Goal: Task Accomplishment & Management: Use online tool/utility

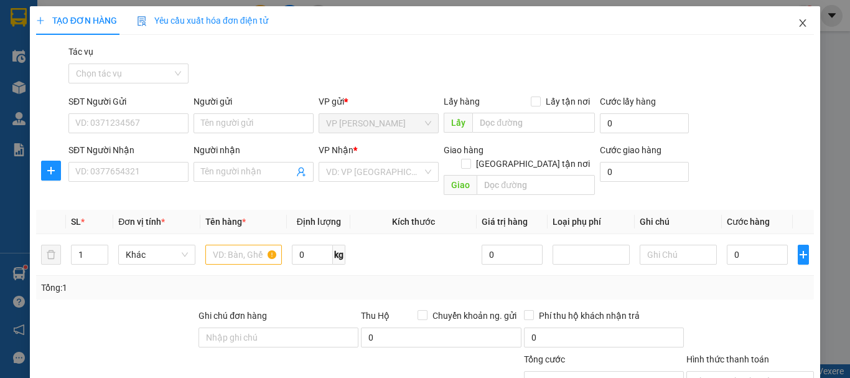
click at [794, 17] on span "Close" at bounding box center [802, 23] width 35 height 35
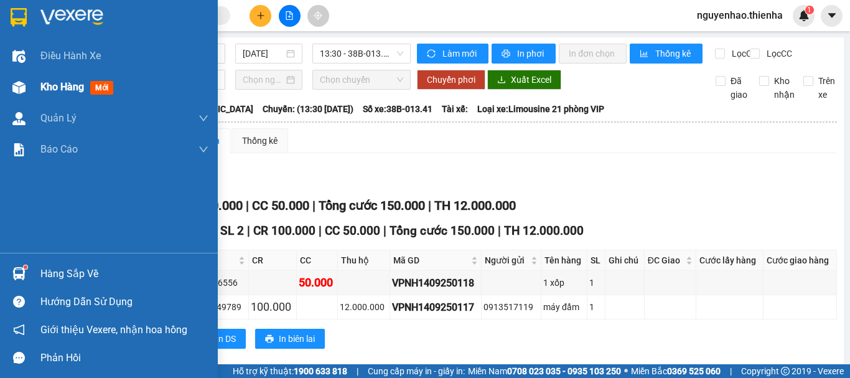
click at [58, 93] on span "Kho hàng" at bounding box center [62, 87] width 44 height 12
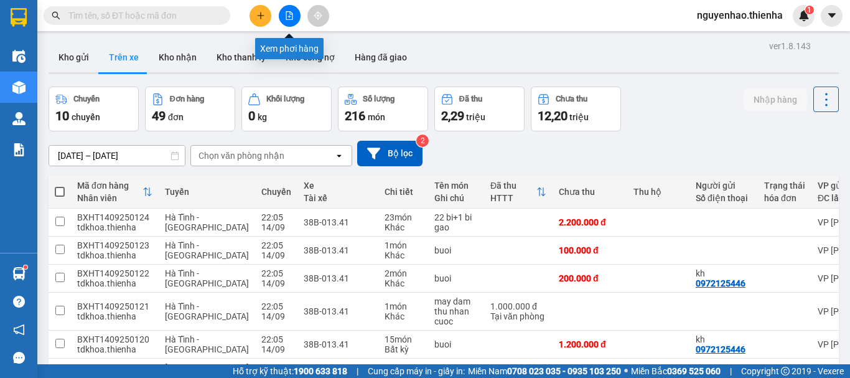
click at [294, 12] on button at bounding box center [290, 16] width 22 height 22
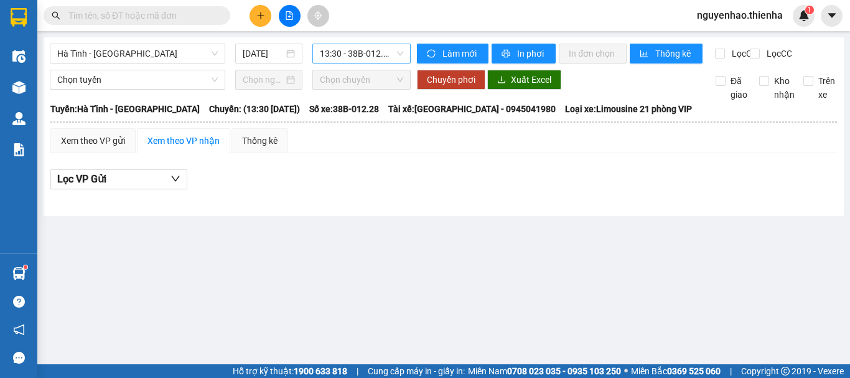
click at [342, 57] on span "13:30 - 38B-012.28" at bounding box center [361, 53] width 83 height 19
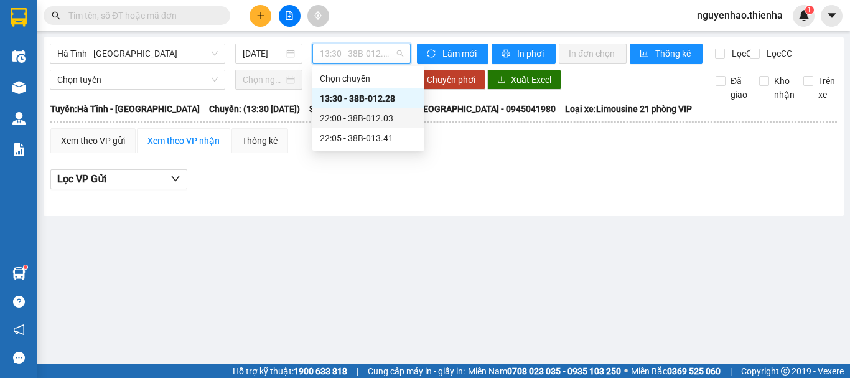
click at [350, 119] on div "22:00 - 38B-012.03" at bounding box center [368, 118] width 97 height 14
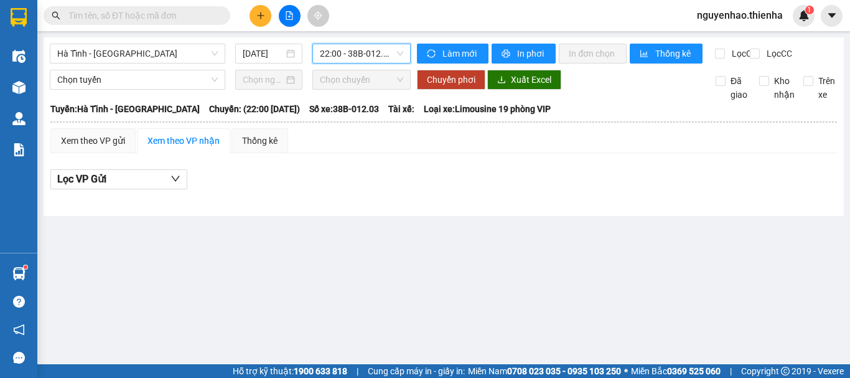
click at [361, 57] on span "22:00 - 38B-012.03" at bounding box center [361, 53] width 83 height 19
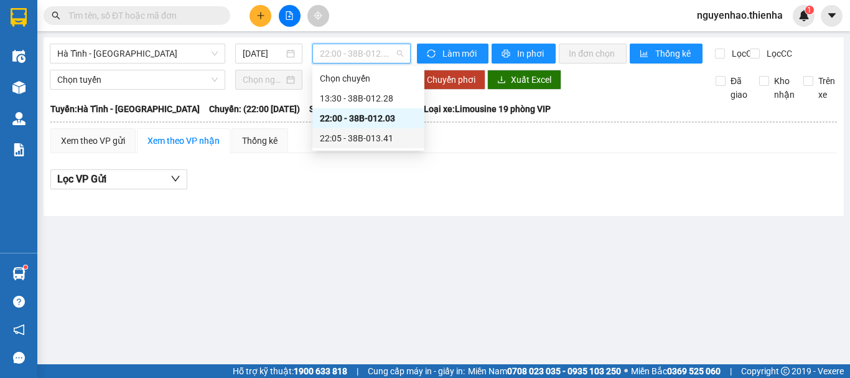
click at [347, 139] on div "22:05 - 38B-013.41" at bounding box center [368, 138] width 97 height 14
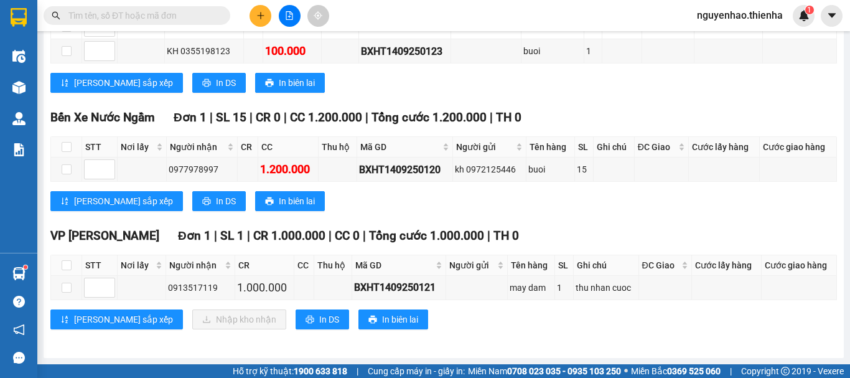
scroll to position [228, 0]
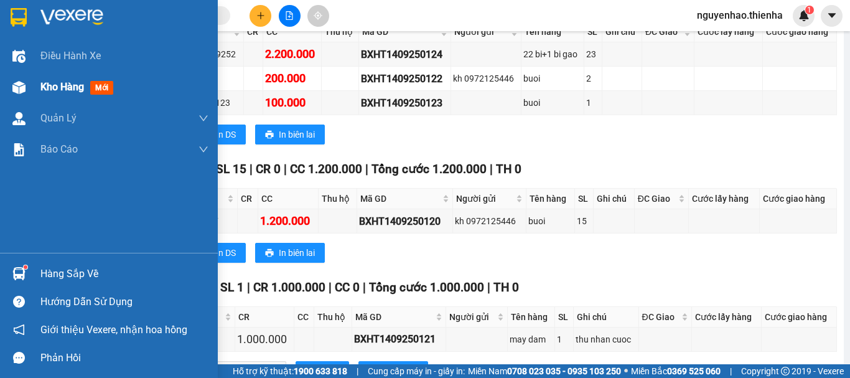
click at [43, 95] on div "Kho hàng mới" at bounding box center [124, 87] width 168 height 31
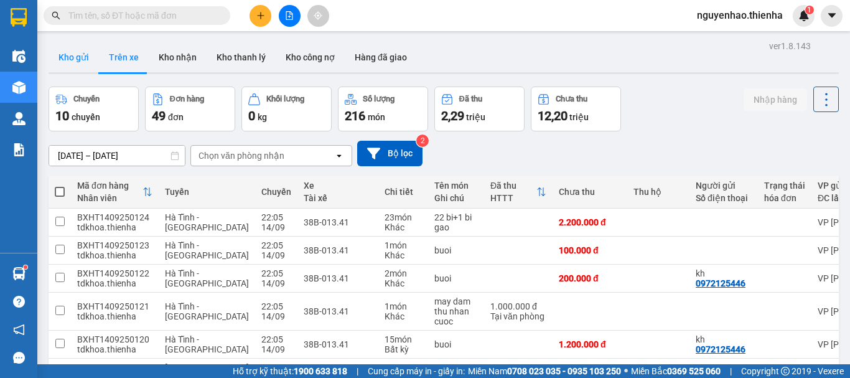
click at [75, 60] on button "Kho gửi" at bounding box center [74, 57] width 50 height 30
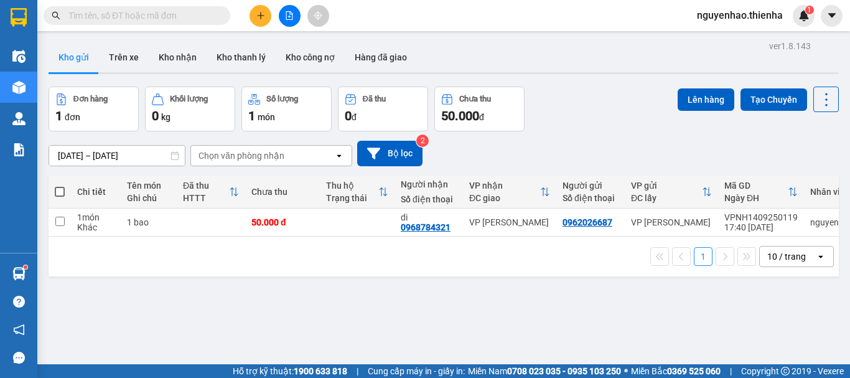
click at [57, 192] on span at bounding box center [60, 192] width 10 height 10
click at [60, 185] on input "checkbox" at bounding box center [60, 185] width 0 height 0
checkbox input "true"
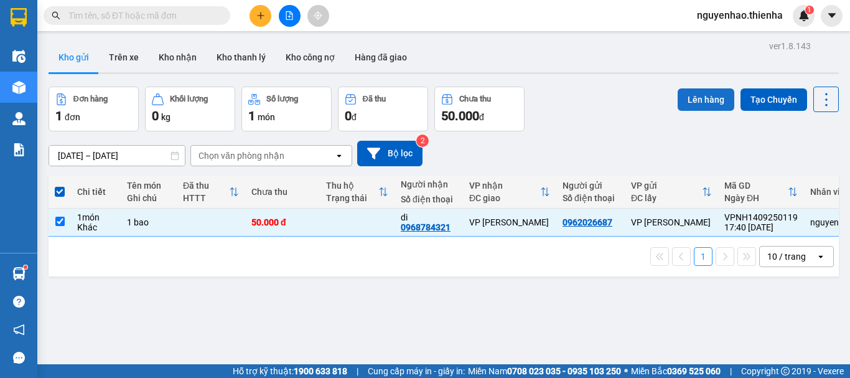
click at [693, 103] on button "Lên hàng" at bounding box center [705, 99] width 57 height 22
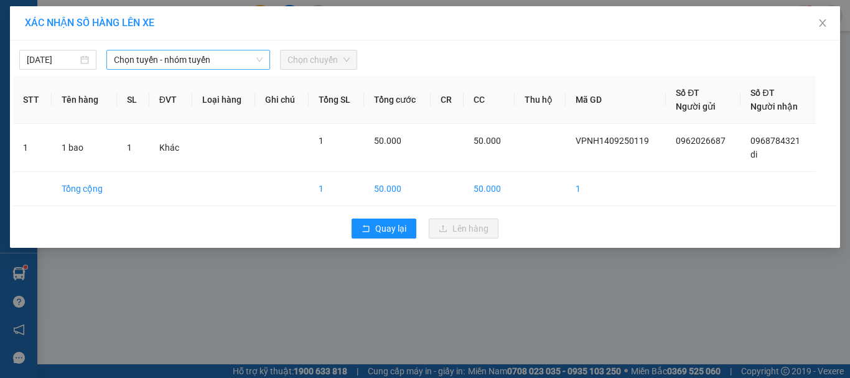
click at [169, 57] on span "Chọn tuyến - nhóm tuyến" at bounding box center [188, 59] width 149 height 19
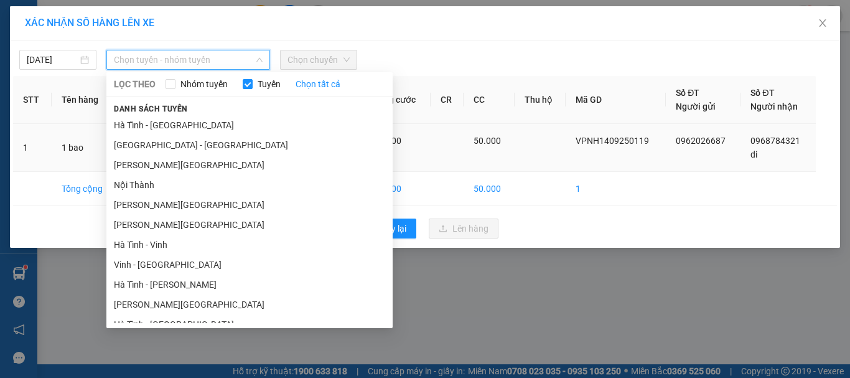
click at [165, 142] on li "[GEOGRAPHIC_DATA] - [GEOGRAPHIC_DATA]" at bounding box center [249, 145] width 286 height 20
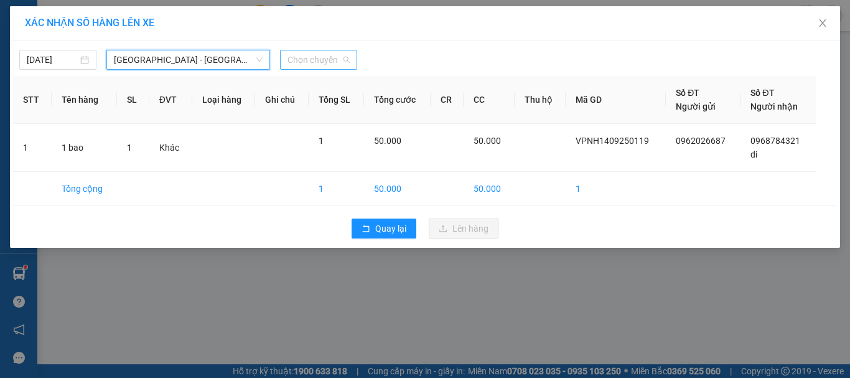
click at [308, 64] on span "Chọn chuyến" at bounding box center [318, 59] width 62 height 19
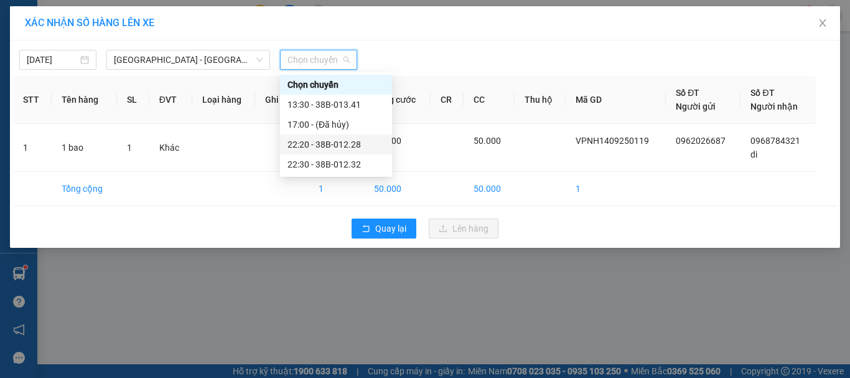
click at [333, 147] on div "22:20 - 38B-012.28" at bounding box center [335, 144] width 97 height 14
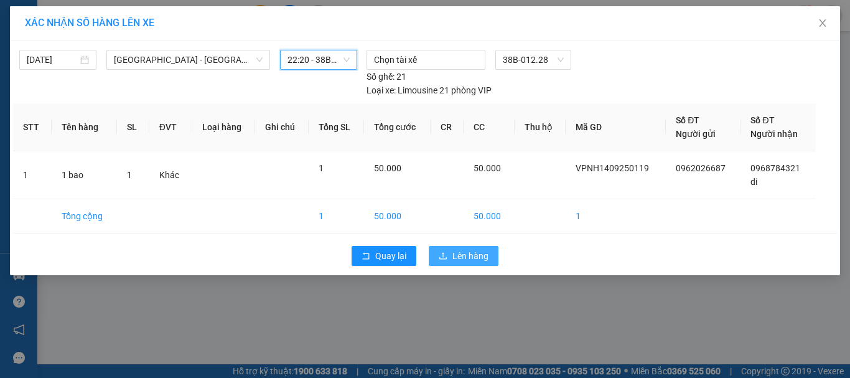
click at [458, 254] on span "Lên hàng" at bounding box center [470, 256] width 36 height 14
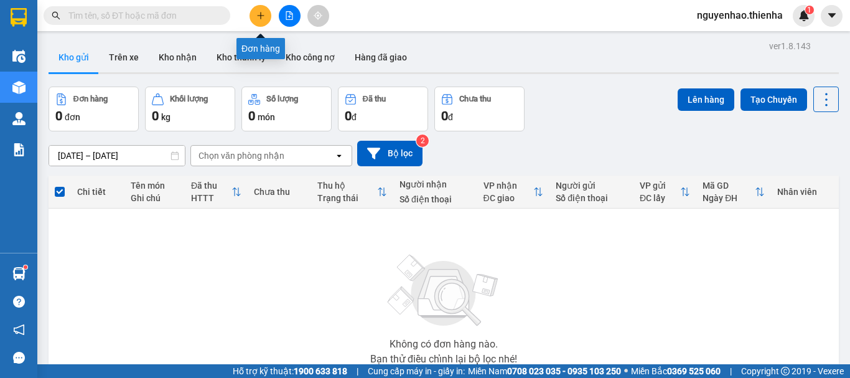
click at [260, 17] on icon "plus" at bounding box center [260, 15] width 9 height 9
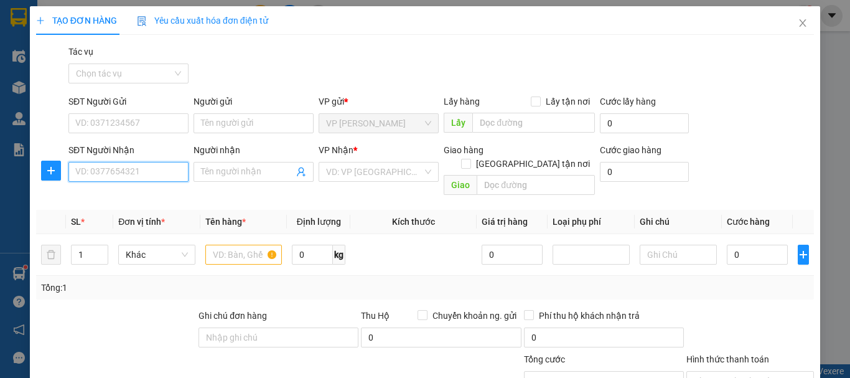
click at [160, 176] on input "SĐT Người Nhận" at bounding box center [128, 172] width 120 height 20
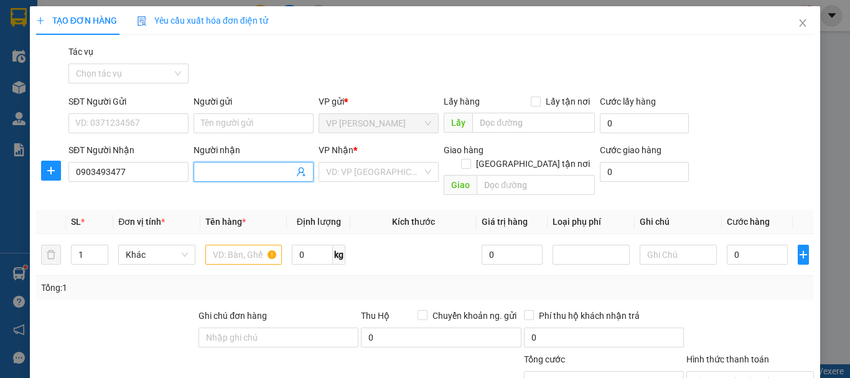
click at [226, 167] on input "Người nhận" at bounding box center [247, 172] width 93 height 14
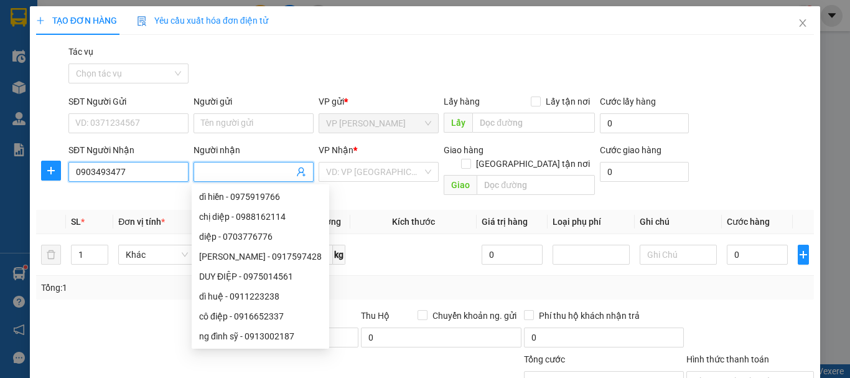
click at [141, 169] on input "0903493477" at bounding box center [128, 172] width 120 height 20
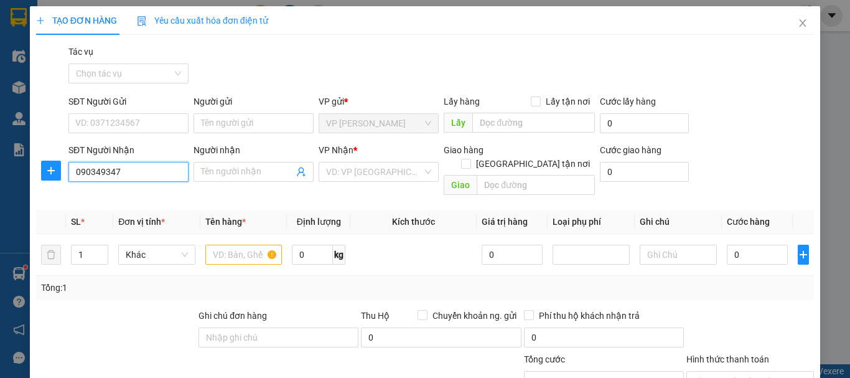
type input "0903493478"
click at [145, 195] on div "0903493478 - bác thủy" at bounding box center [127, 197] width 104 height 14
type input "bác thủy"
checkbox input "true"
type input "107 xuân diệu"
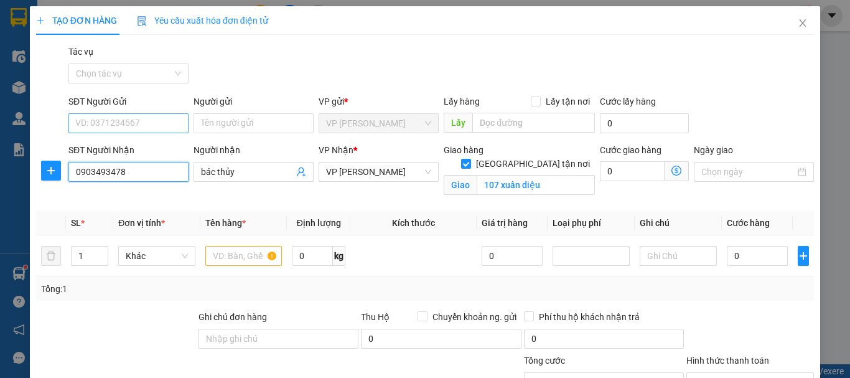
type input "0903493478"
click at [125, 119] on input "SĐT Người Gửi" at bounding box center [128, 123] width 120 height 20
type input "0888111946"
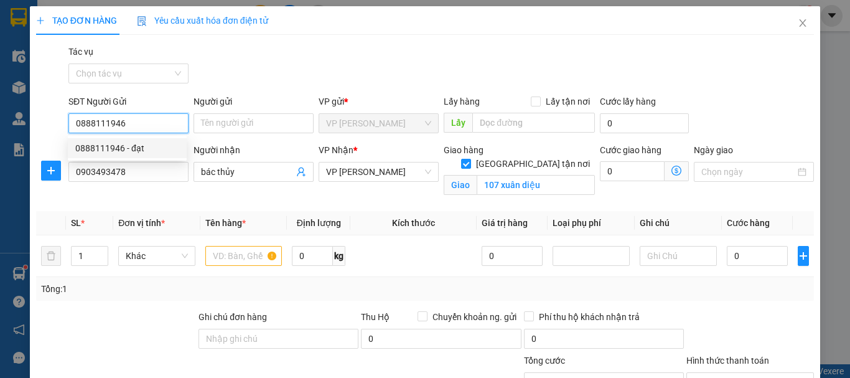
click at [110, 144] on div "0888111946 - đạt" at bounding box center [127, 148] width 104 height 14
type input "đạt"
type input "0888111946"
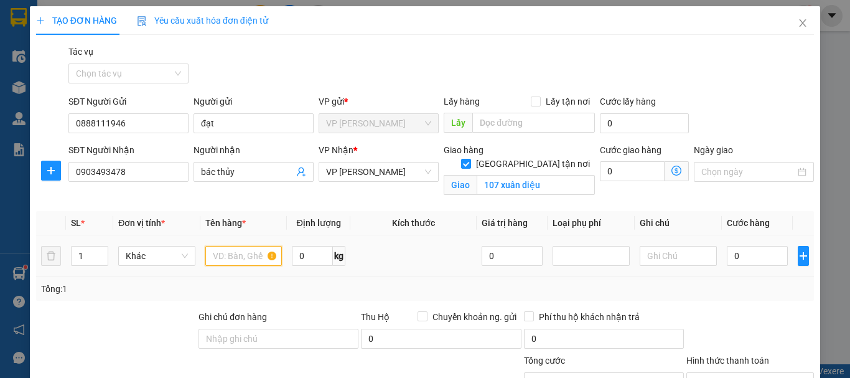
click at [229, 260] on input "text" at bounding box center [243, 256] width 77 height 20
type input "1k"
click at [727, 254] on input "0" at bounding box center [757, 256] width 61 height 20
type input "5"
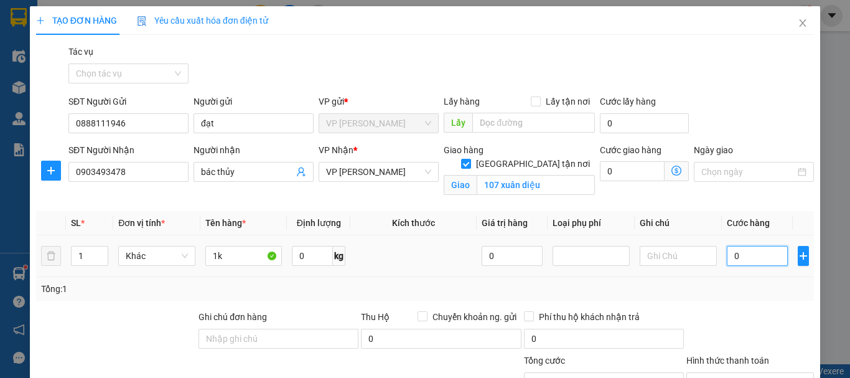
type input "5"
type input "50"
type input "500"
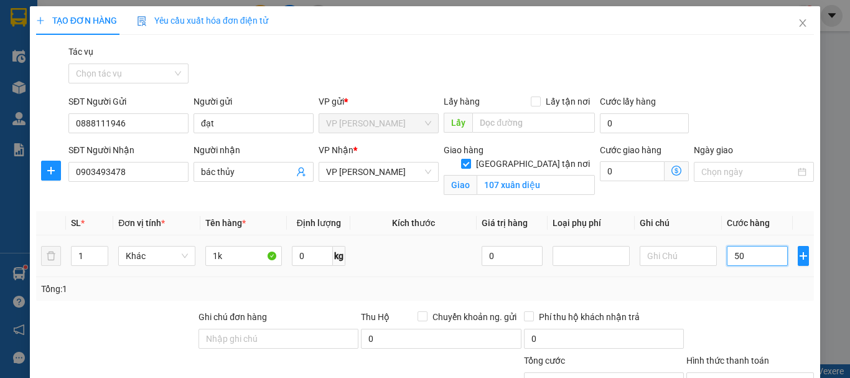
type input "500"
type input "5.000"
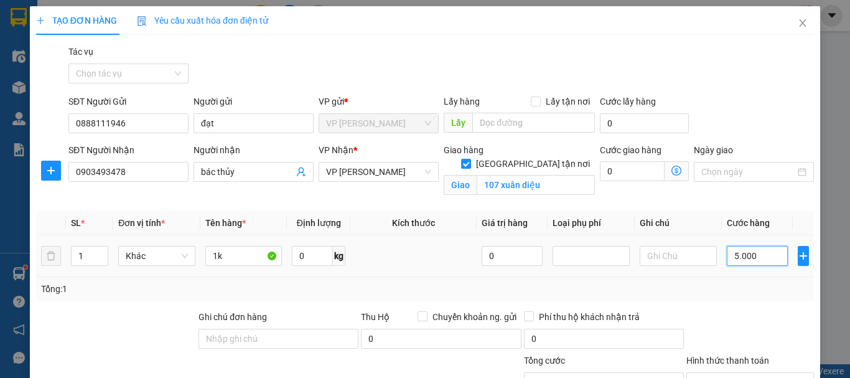
type input "50.000"
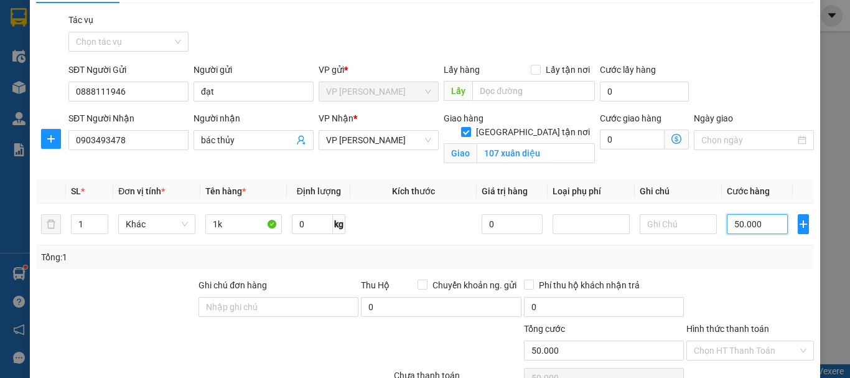
scroll to position [62, 0]
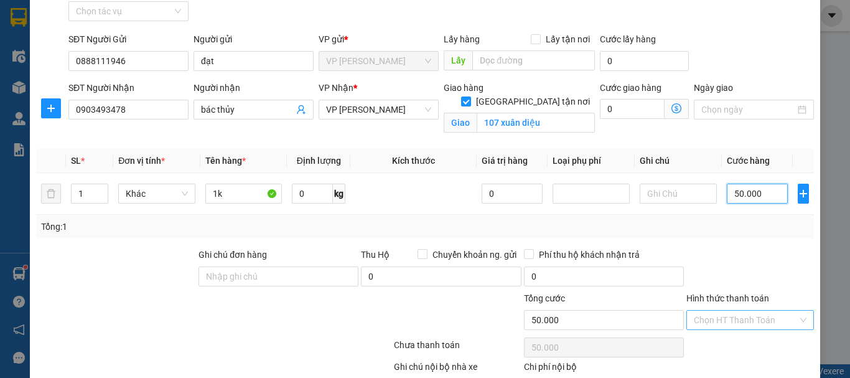
type input "50.000"
click at [699, 320] on input "Hình thức thanh toán" at bounding box center [746, 319] width 104 height 19
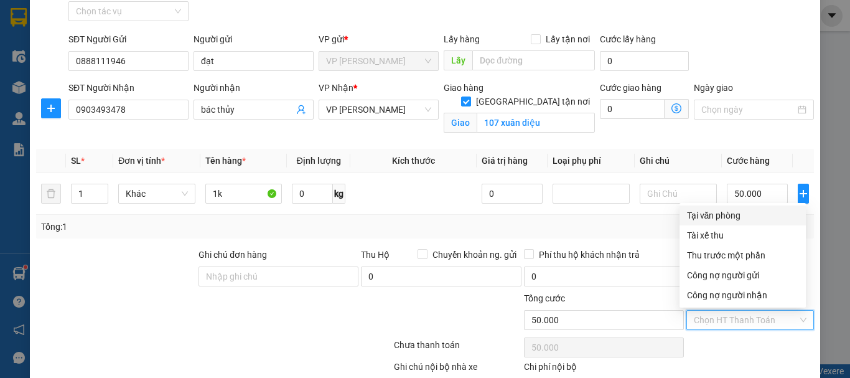
click at [700, 221] on div "Tại văn phòng" at bounding box center [742, 215] width 111 height 14
type input "0"
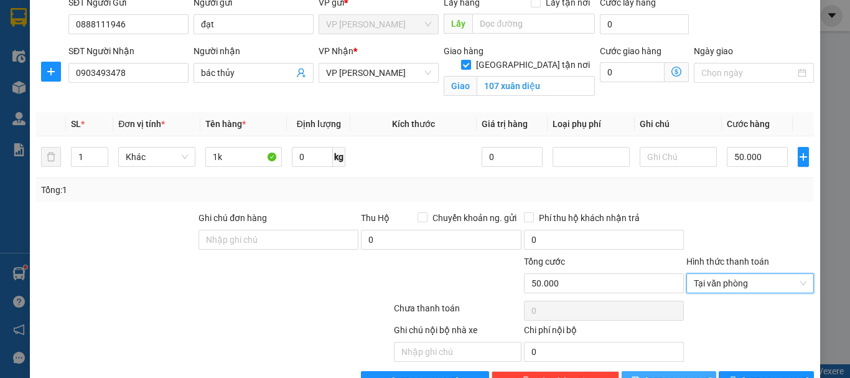
scroll to position [136, 0]
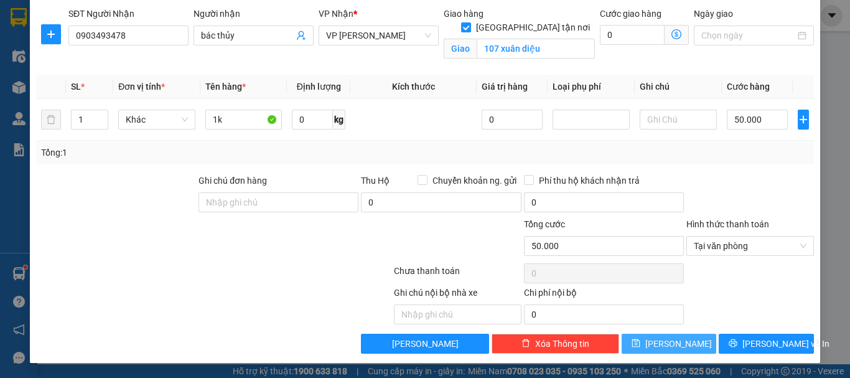
click at [640, 342] on icon "save" at bounding box center [635, 342] width 9 height 9
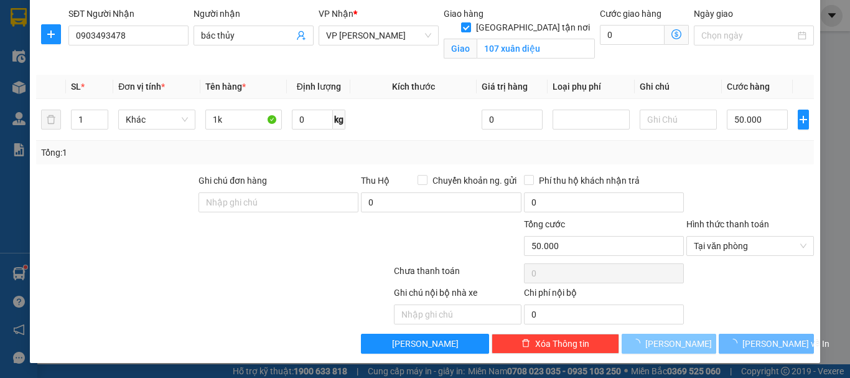
checkbox input "false"
type input "0"
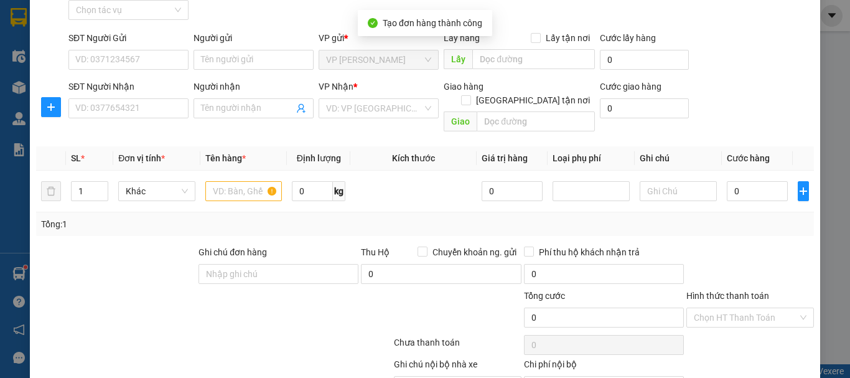
scroll to position [0, 0]
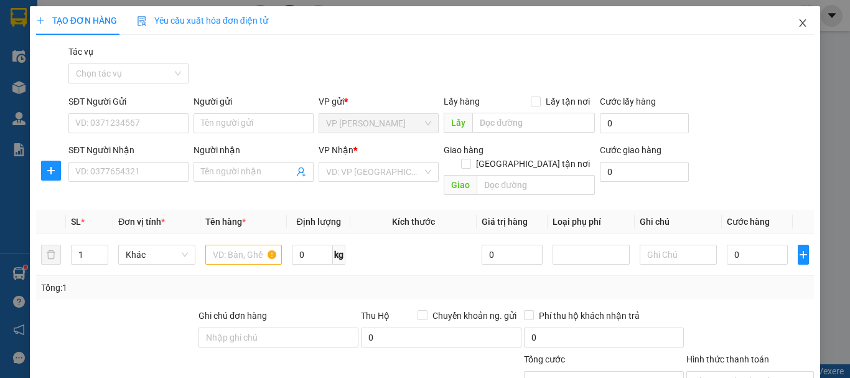
click at [789, 16] on span "Close" at bounding box center [802, 23] width 35 height 35
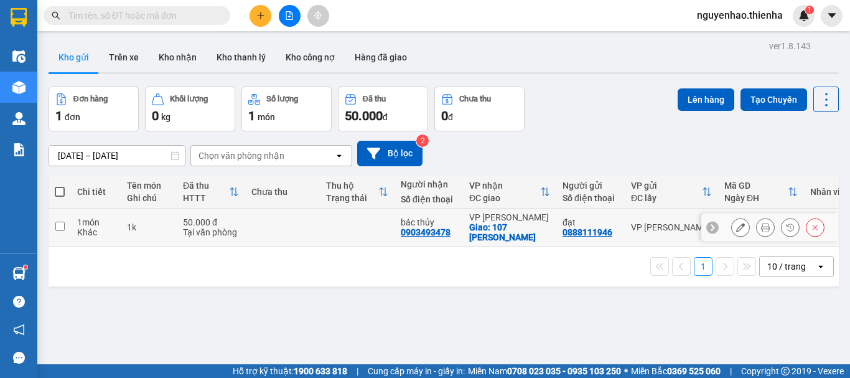
click at [58, 224] on input "checkbox" at bounding box center [59, 225] width 9 height 9
checkbox input "true"
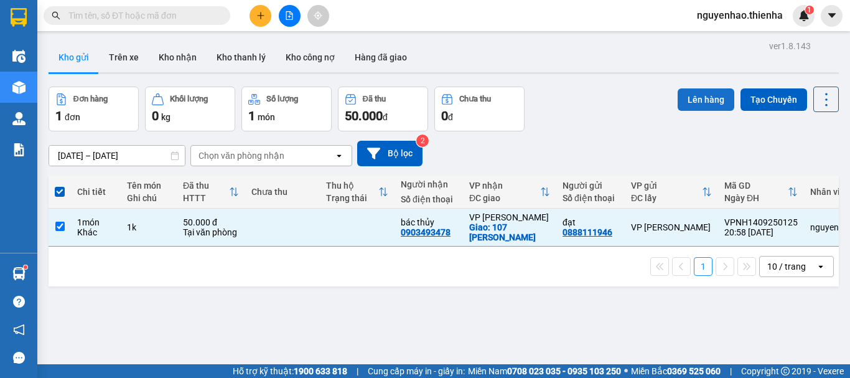
click at [678, 98] on button "Lên hàng" at bounding box center [705, 99] width 57 height 22
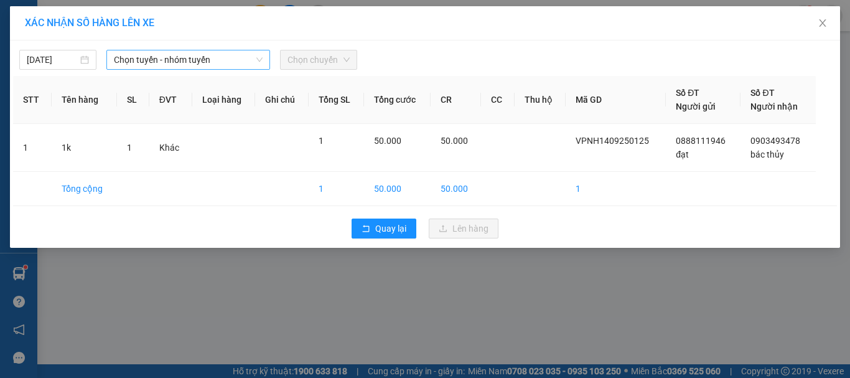
click at [185, 58] on span "Chọn tuyến - nhóm tuyến" at bounding box center [188, 59] width 149 height 19
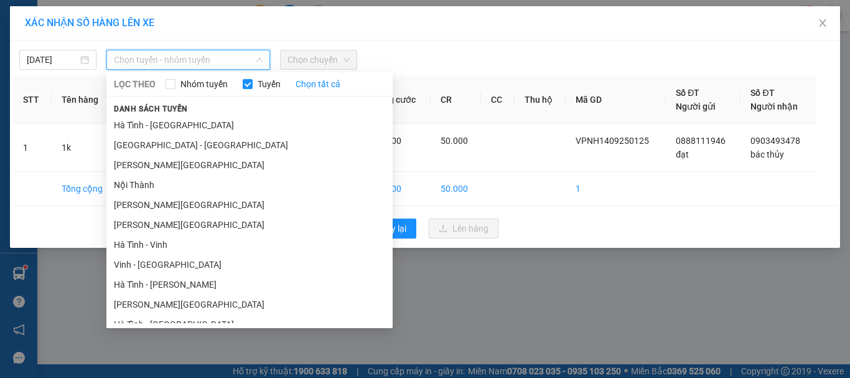
drag, startPoint x: 157, startPoint y: 142, endPoint x: 319, endPoint y: 77, distance: 174.2
click at [157, 142] on li "[GEOGRAPHIC_DATA] - [GEOGRAPHIC_DATA]" at bounding box center [249, 145] width 286 height 20
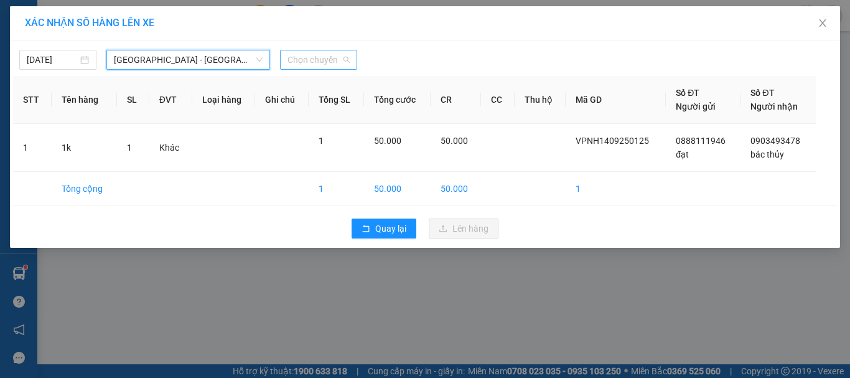
click at [328, 62] on span "Chọn chuyến" at bounding box center [318, 59] width 62 height 19
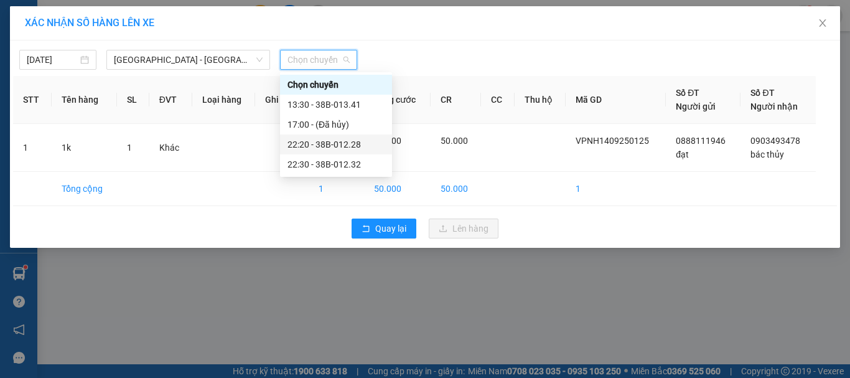
click at [314, 142] on div "22:20 - 38B-012.28" at bounding box center [335, 144] width 97 height 14
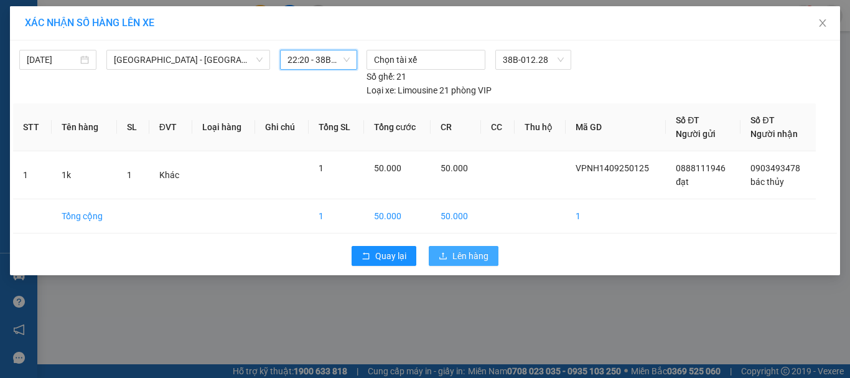
click at [481, 249] on span "Lên hàng" at bounding box center [470, 256] width 36 height 14
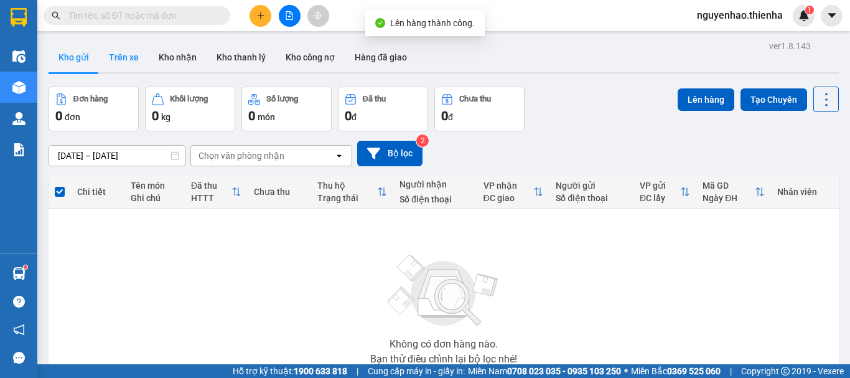
click at [132, 61] on button "Trên xe" at bounding box center [124, 57] width 50 height 30
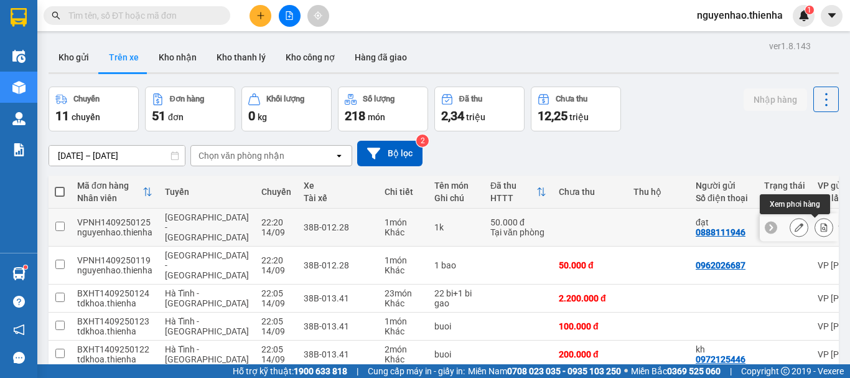
click at [815, 233] on button at bounding box center [823, 227] width 17 height 22
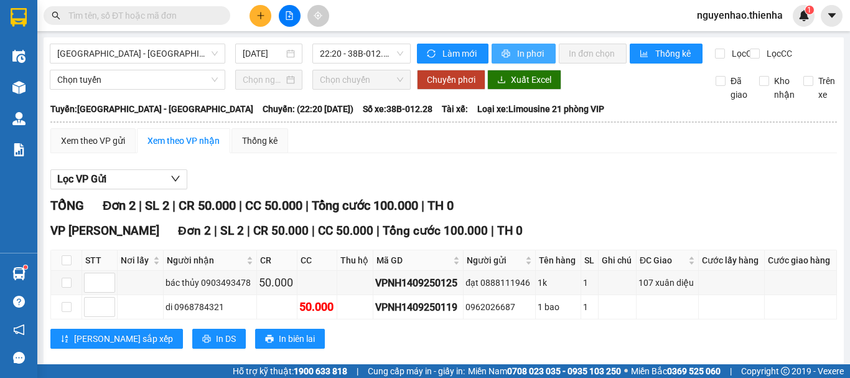
click at [517, 57] on span "In phơi" at bounding box center [531, 54] width 29 height 14
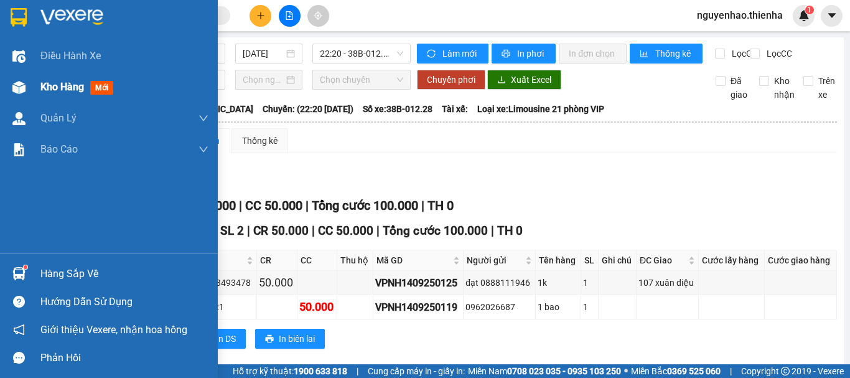
click at [32, 86] on div "Kho hàng mới" at bounding box center [109, 87] width 218 height 31
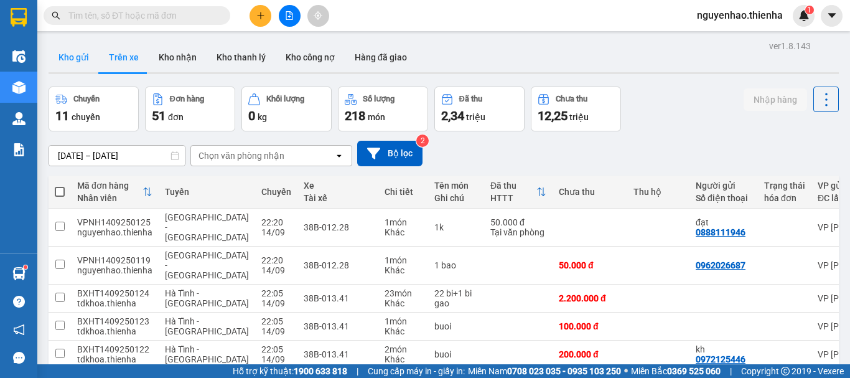
click at [81, 62] on button "Kho gửi" at bounding box center [74, 57] width 50 height 30
